Goal: Find contact information: Find contact information

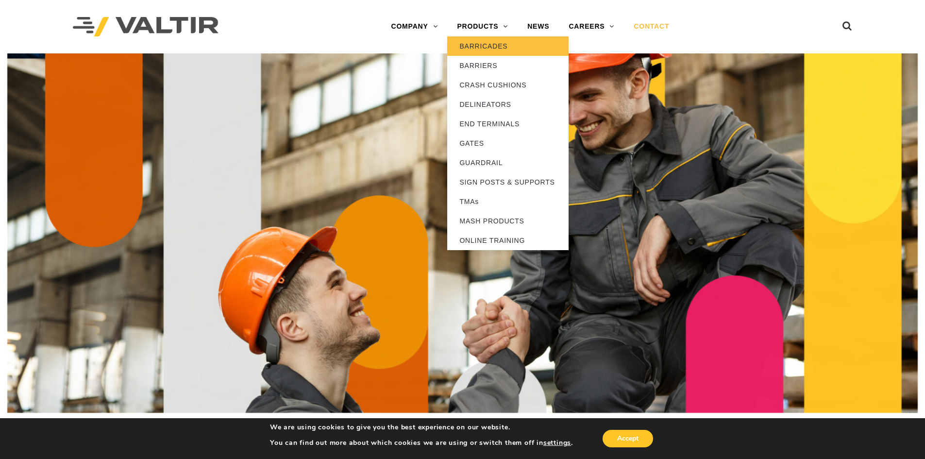
click at [487, 45] on link "BARRICADES" at bounding box center [507, 45] width 121 height 19
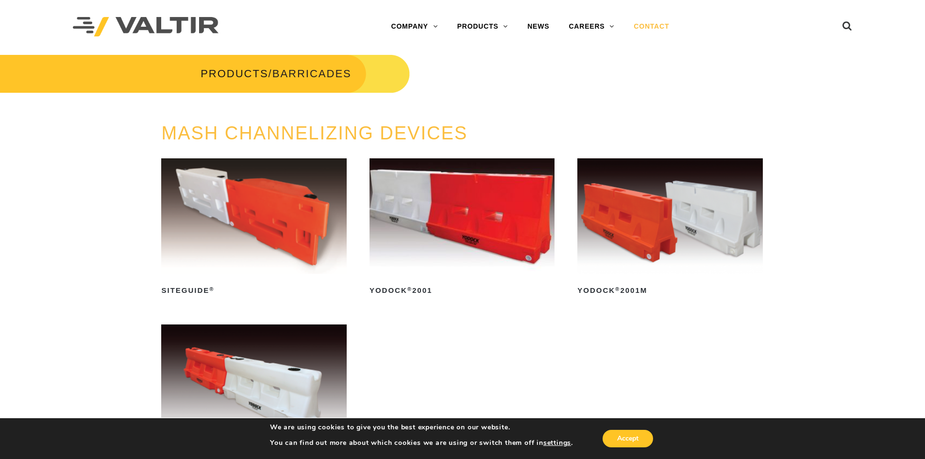
click at [657, 25] on link "CONTACT" at bounding box center [651, 26] width 55 height 19
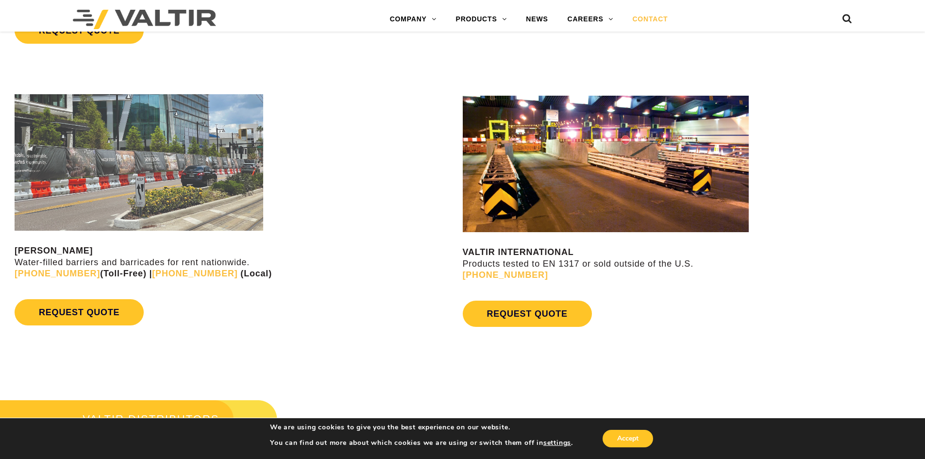
scroll to position [874, 0]
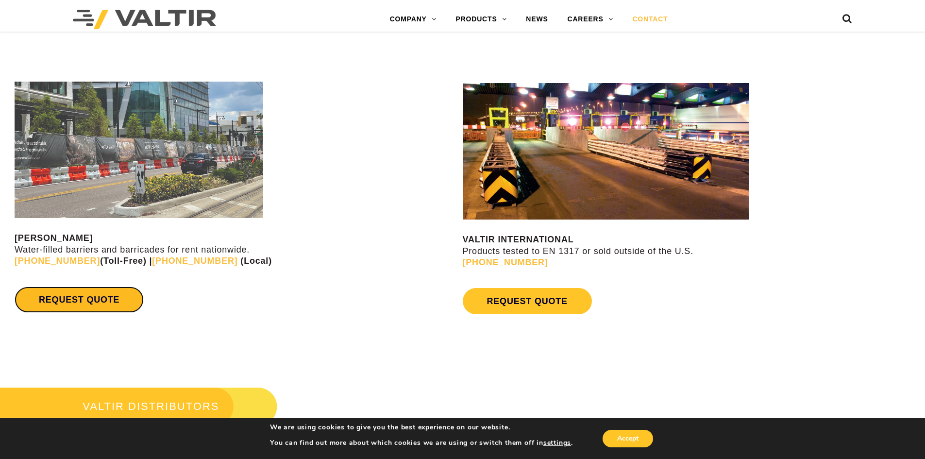
click at [73, 300] on link "REQUEST QUOTE" at bounding box center [79, 300] width 129 height 26
